Goal: Navigation & Orientation: Go to known website

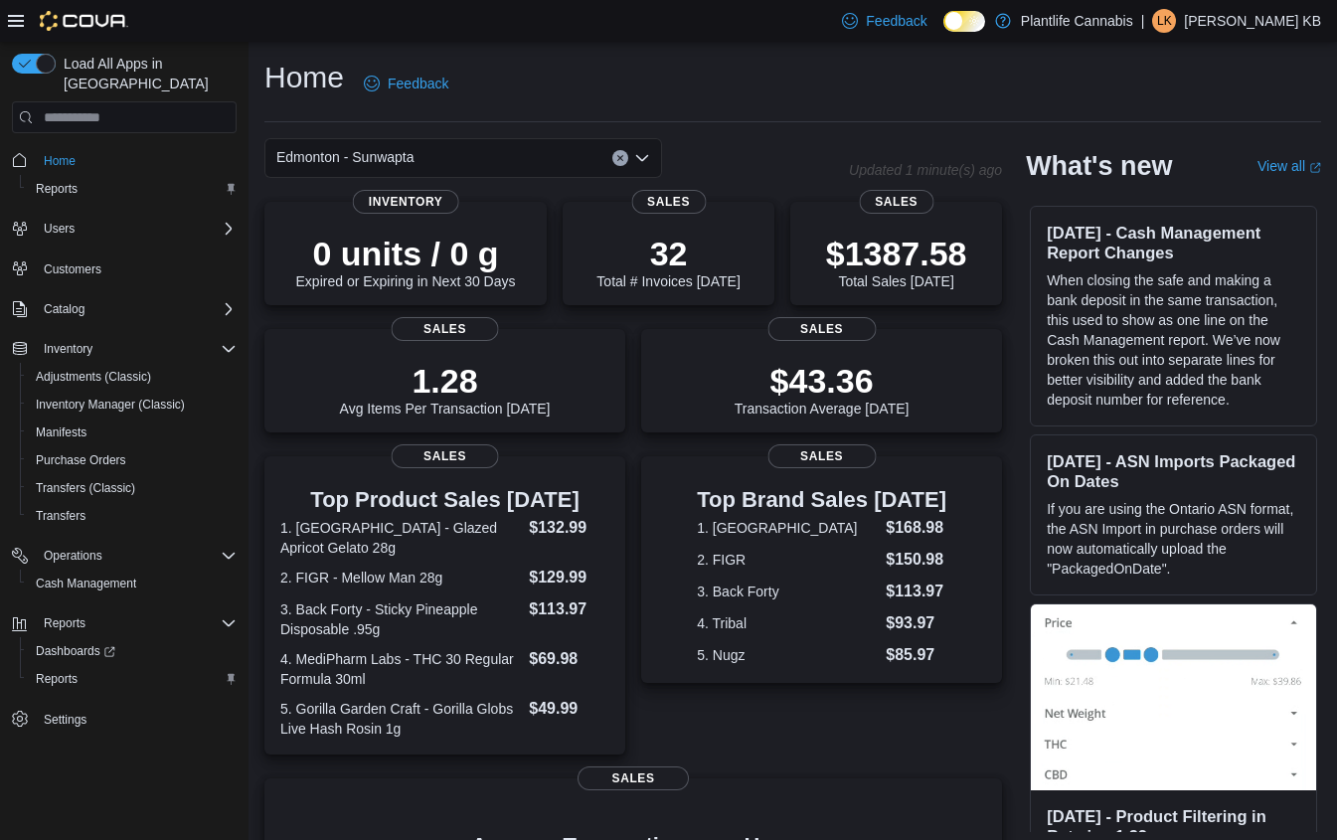
click at [647, 157] on icon "Open list of options" at bounding box center [642, 158] width 12 height 6
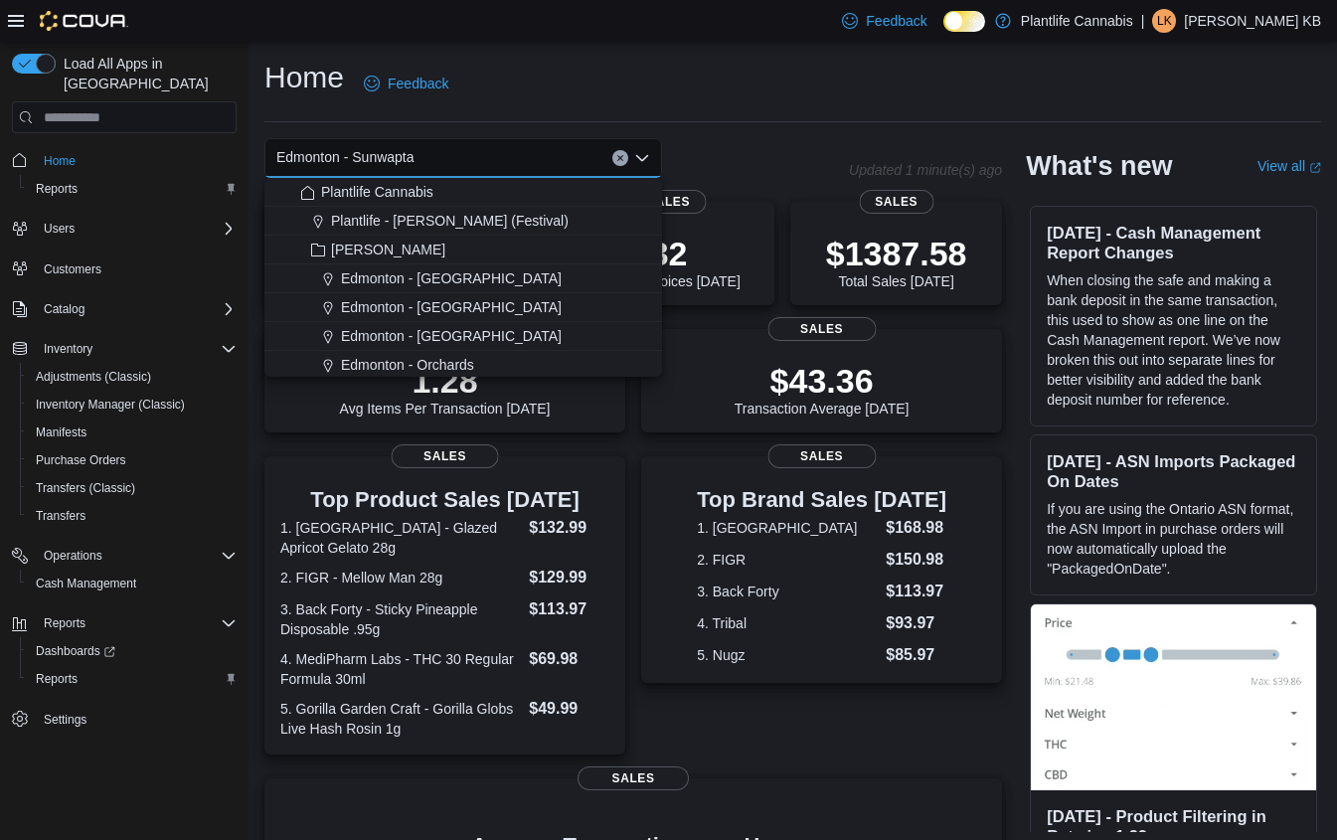
click at [645, 158] on icon "Close list of options" at bounding box center [642, 158] width 12 height 6
